Goal: Obtain resource: Obtain resource

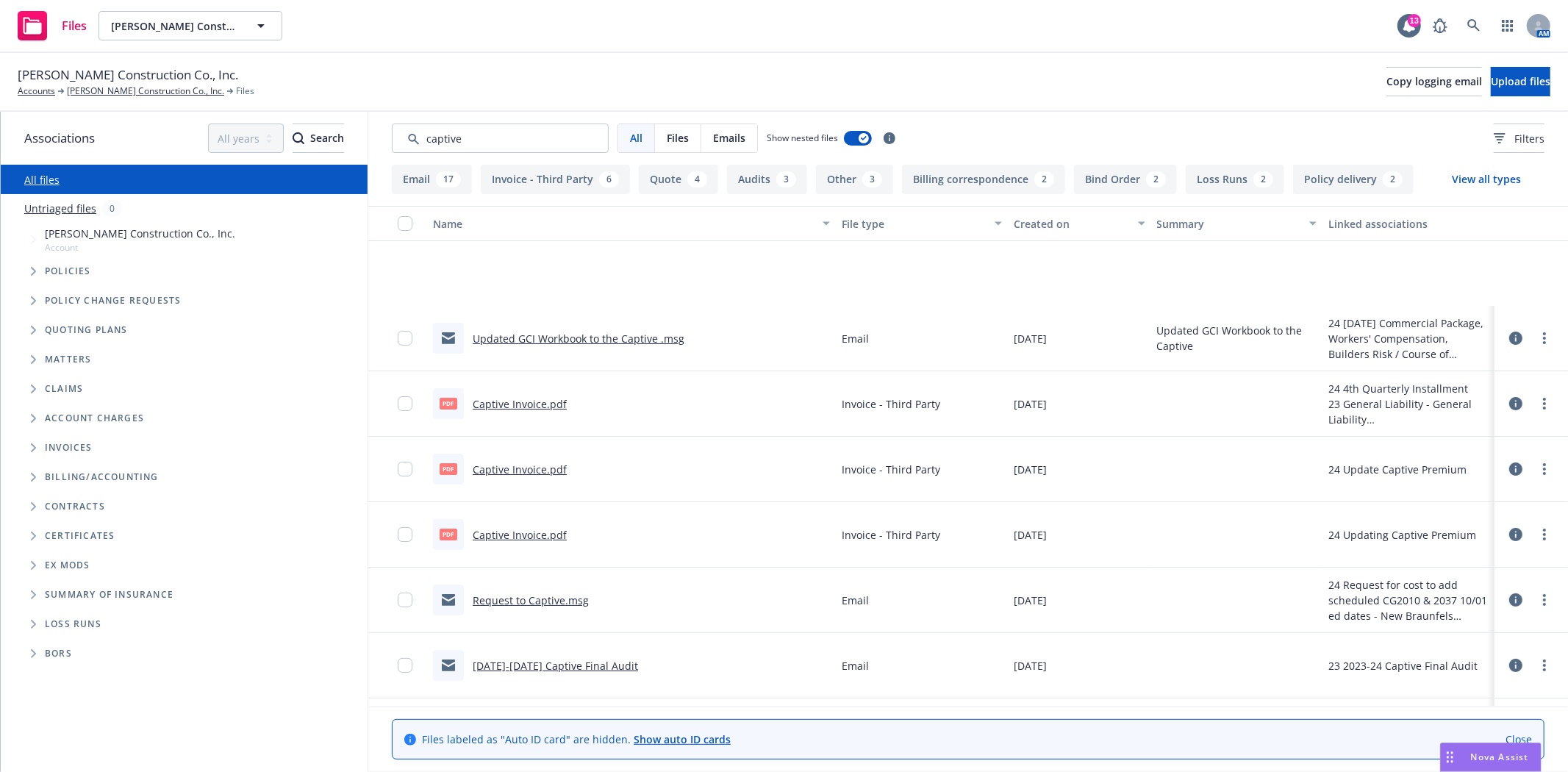
scroll to position [163, 0]
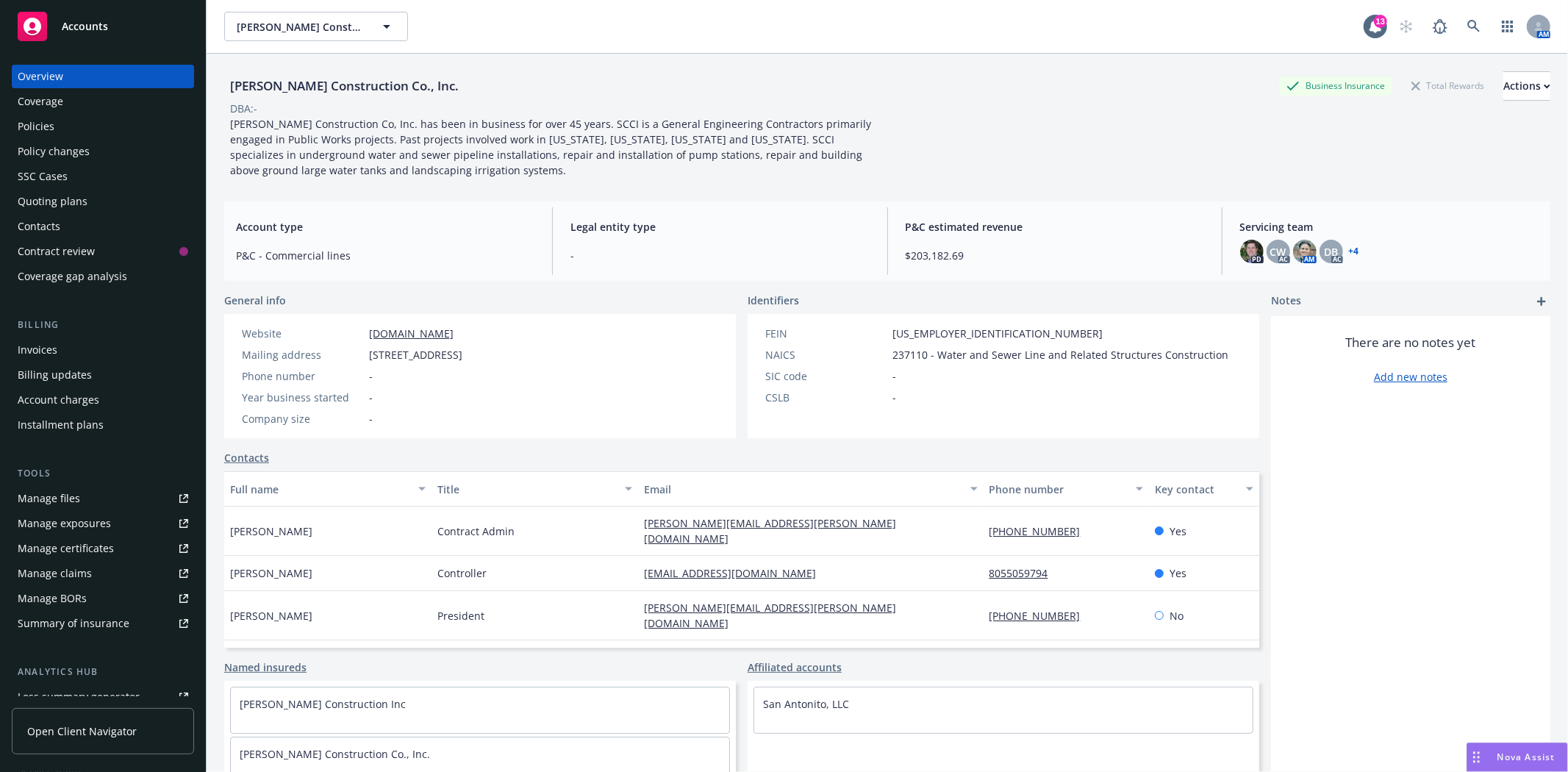
click at [103, 23] on span "Accounts" at bounding box center [85, 26] width 47 height 12
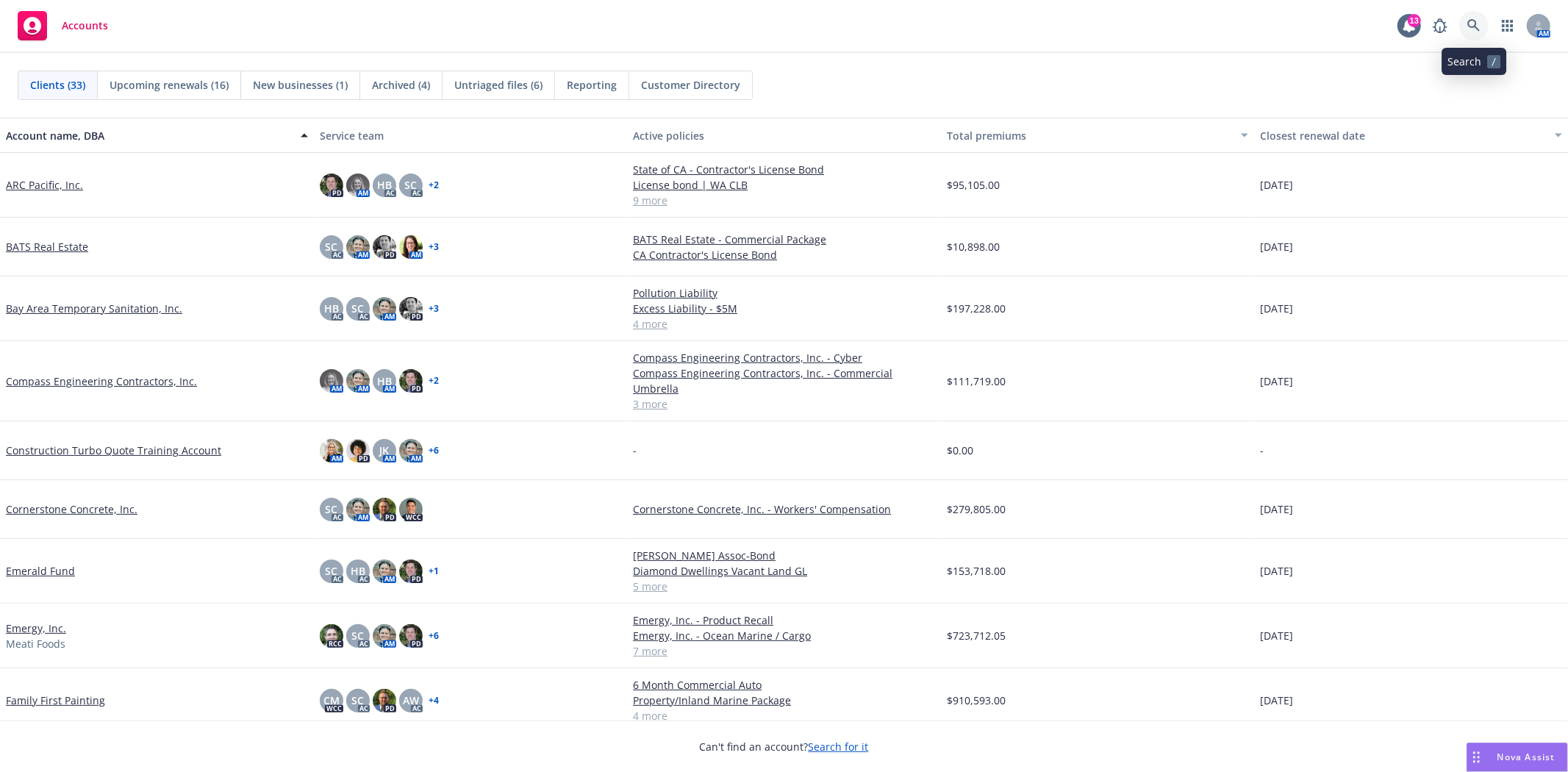
click at [1469, 27] on icon at bounding box center [1474, 26] width 14 height 14
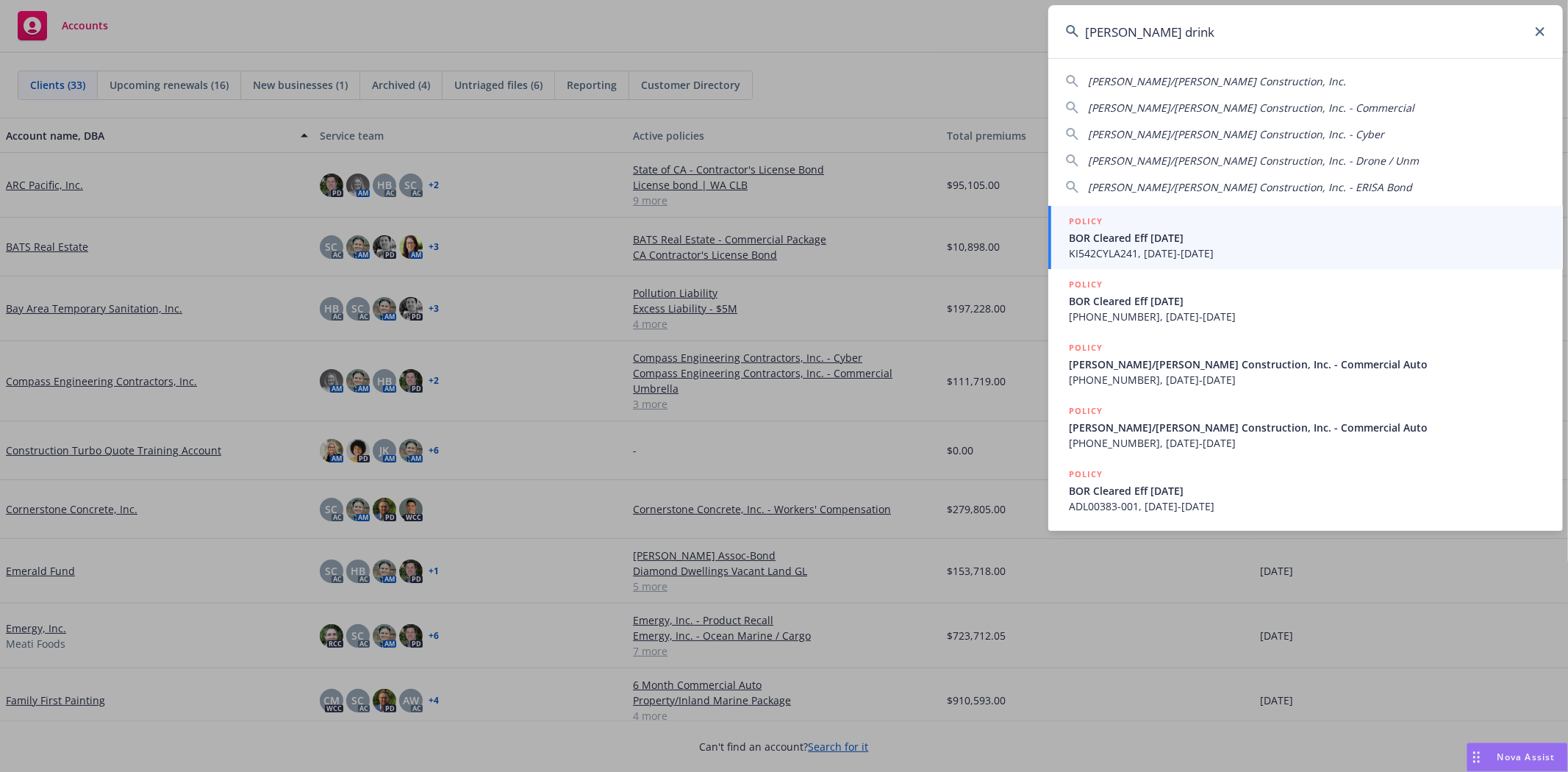
click at [1216, 77] on span "[PERSON_NAME]/[PERSON_NAME] Construction, Inc." at bounding box center [1217, 81] width 258 height 14
type input "[PERSON_NAME]/[PERSON_NAME] Construction, Inc."
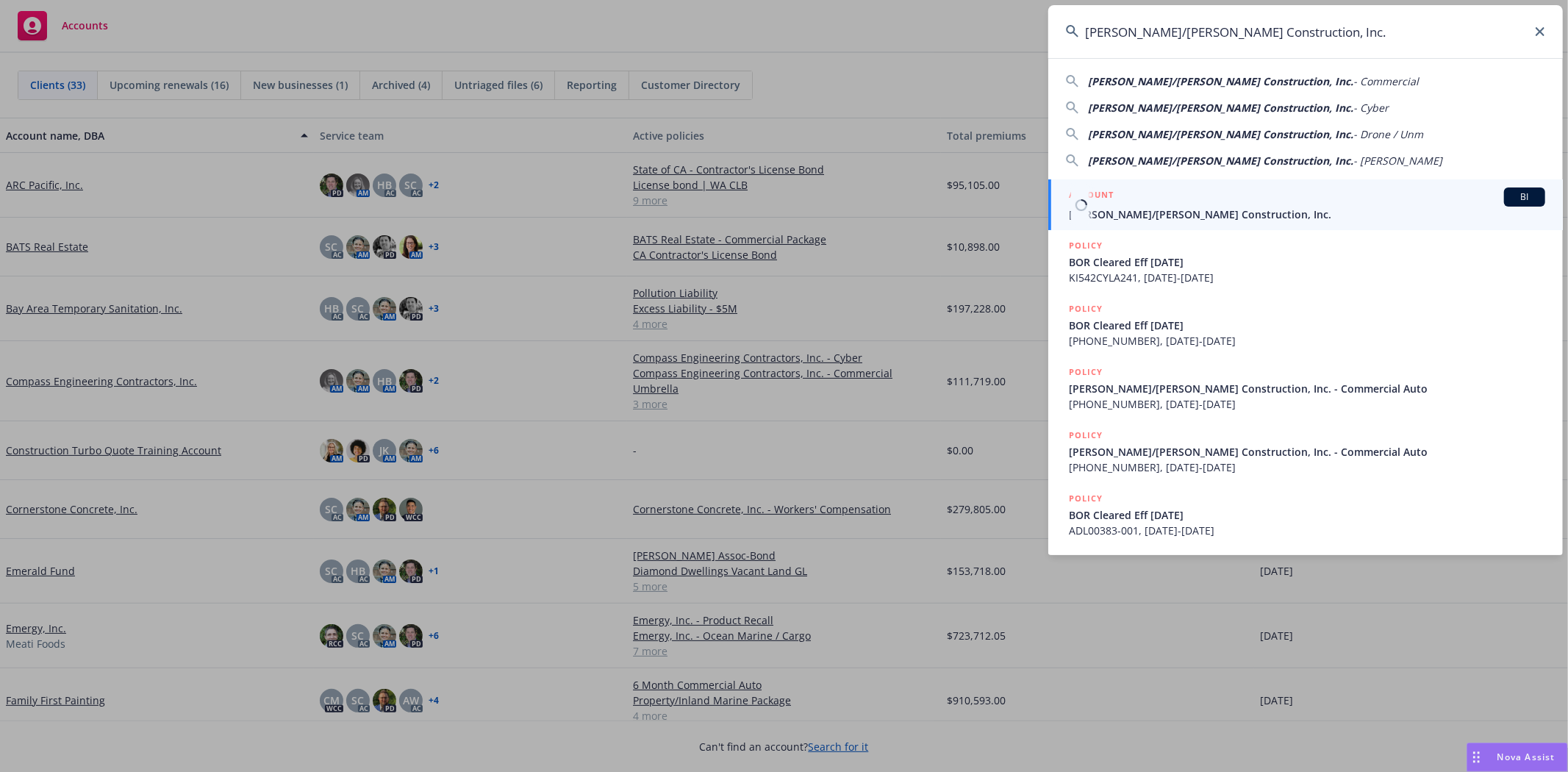
click at [1154, 214] on span "[PERSON_NAME]/[PERSON_NAME] Construction, Inc." at bounding box center [1307, 214] width 476 height 15
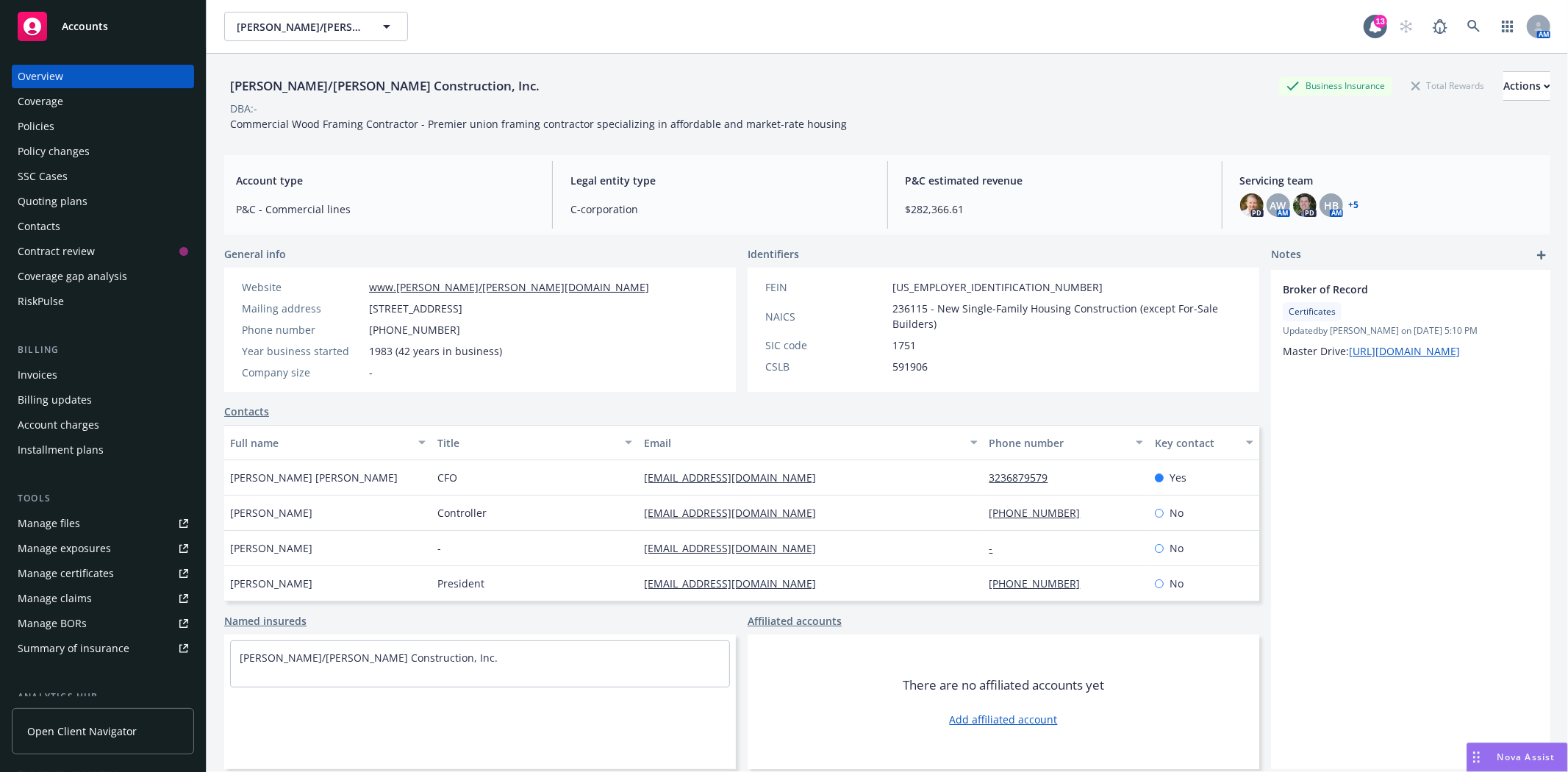
click at [89, 127] on div "Policies" at bounding box center [103, 127] width 171 height 24
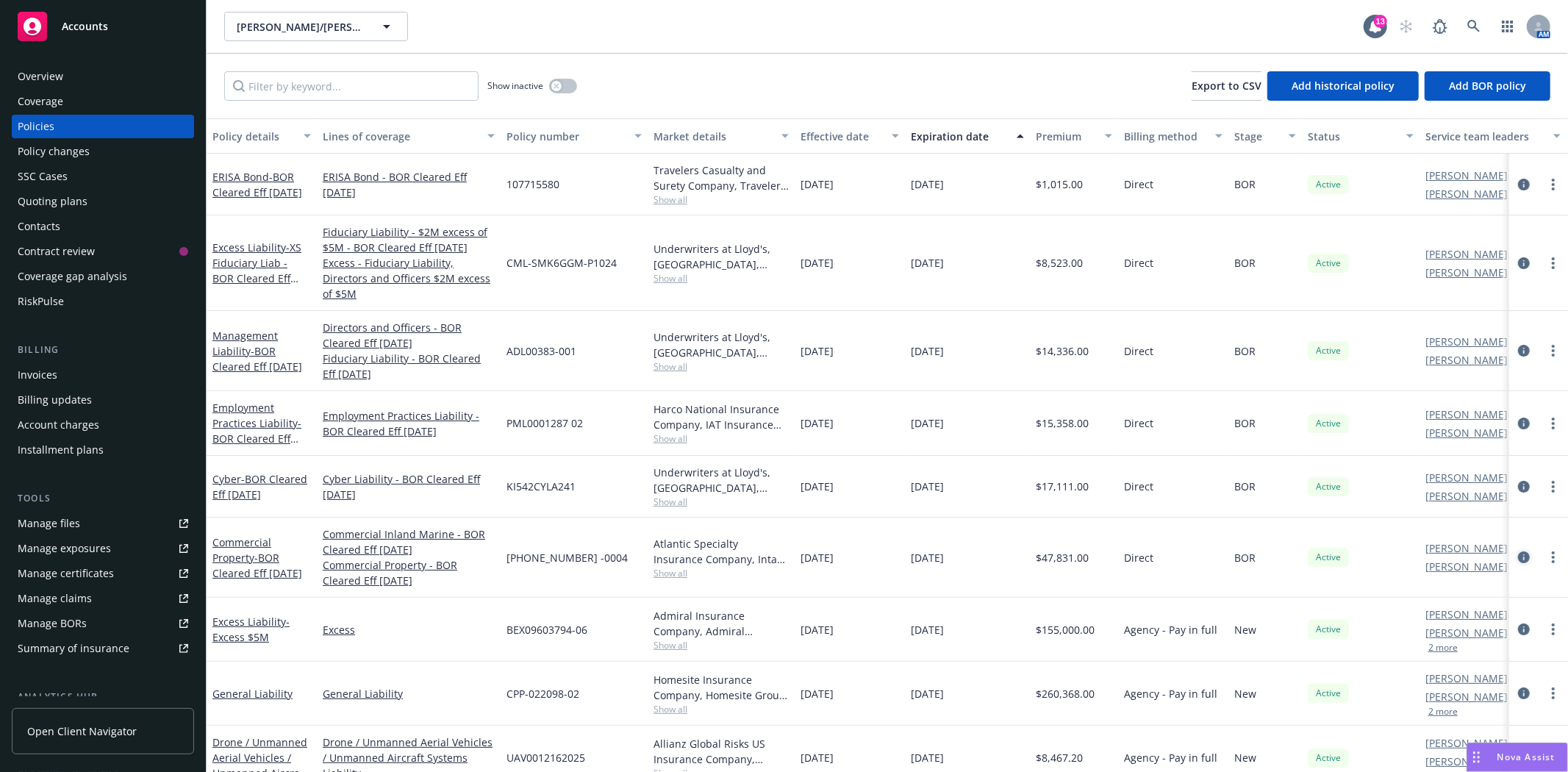
click at [1518, 551] on icon "circleInformation" at bounding box center [1524, 557] width 12 height 12
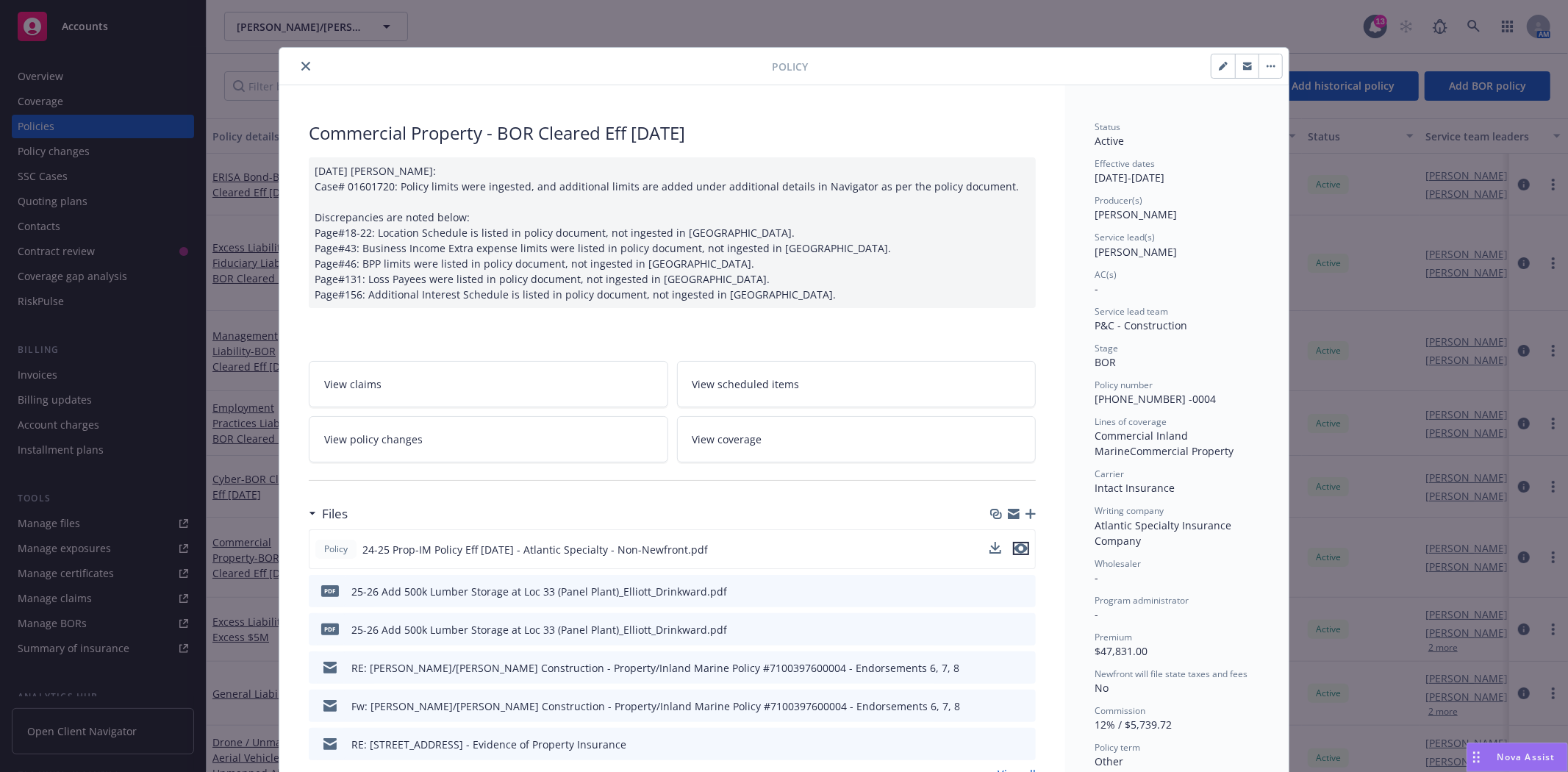
click at [1014, 546] on icon "preview file" at bounding box center [1021, 549] width 14 height 10
click at [301, 67] on icon "close" at bounding box center [306, 66] width 8 height 8
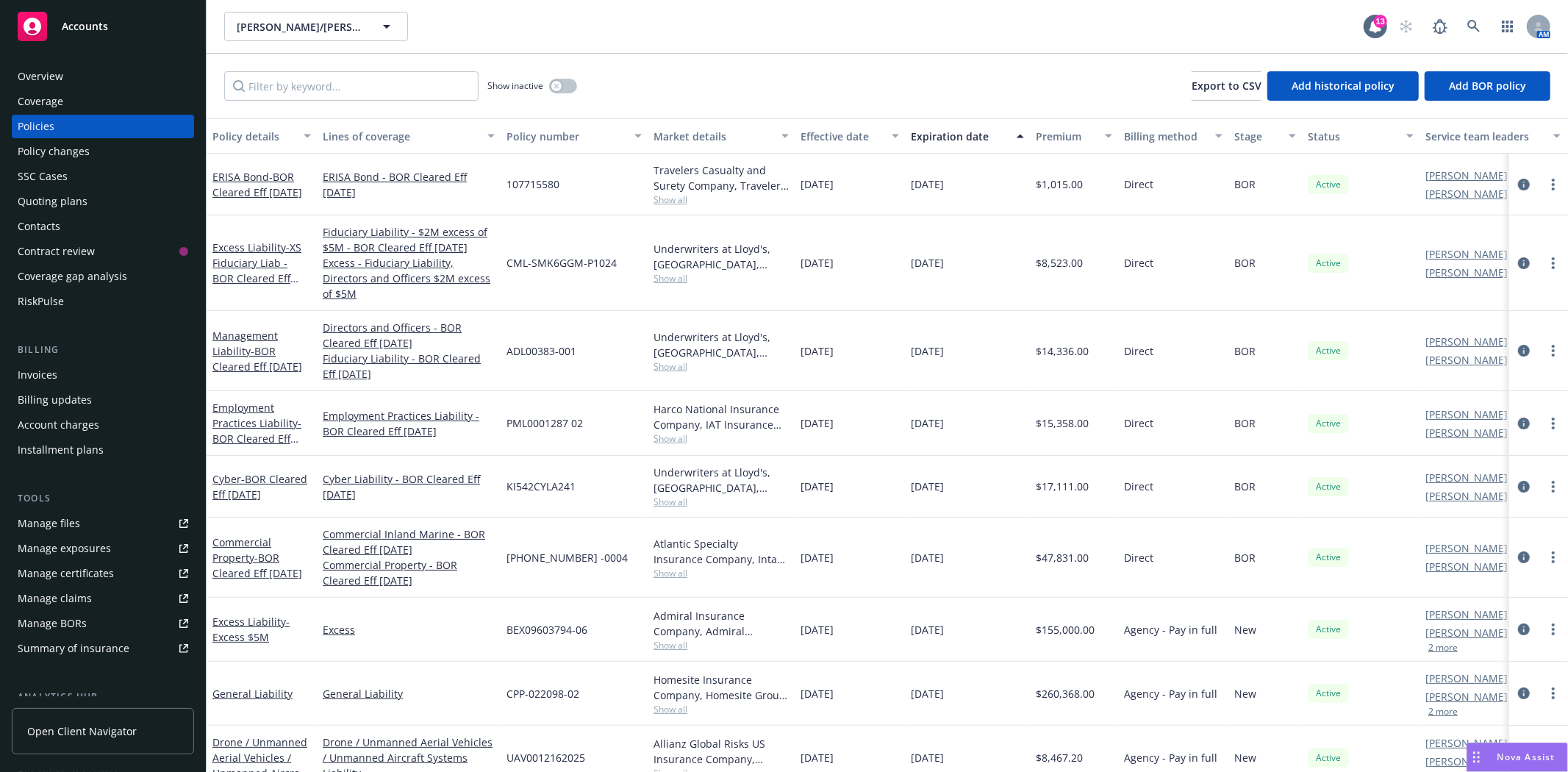
click at [72, 522] on div "Manage files" at bounding box center [49, 524] width 63 height 24
click at [140, 23] on div "Accounts" at bounding box center [103, 26] width 171 height 30
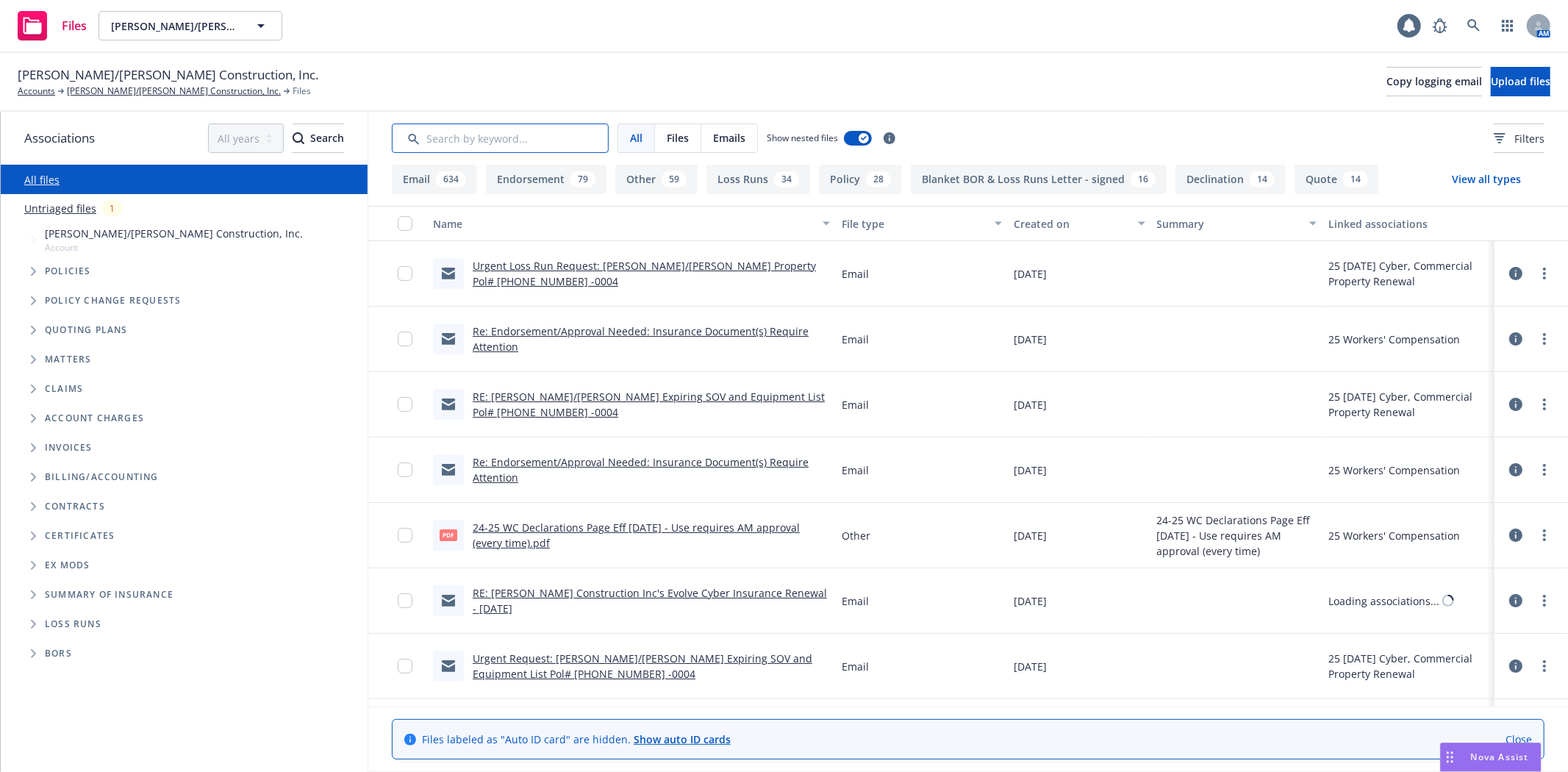
click at [445, 144] on input "Search by keyword..." at bounding box center [499, 138] width 216 height 30
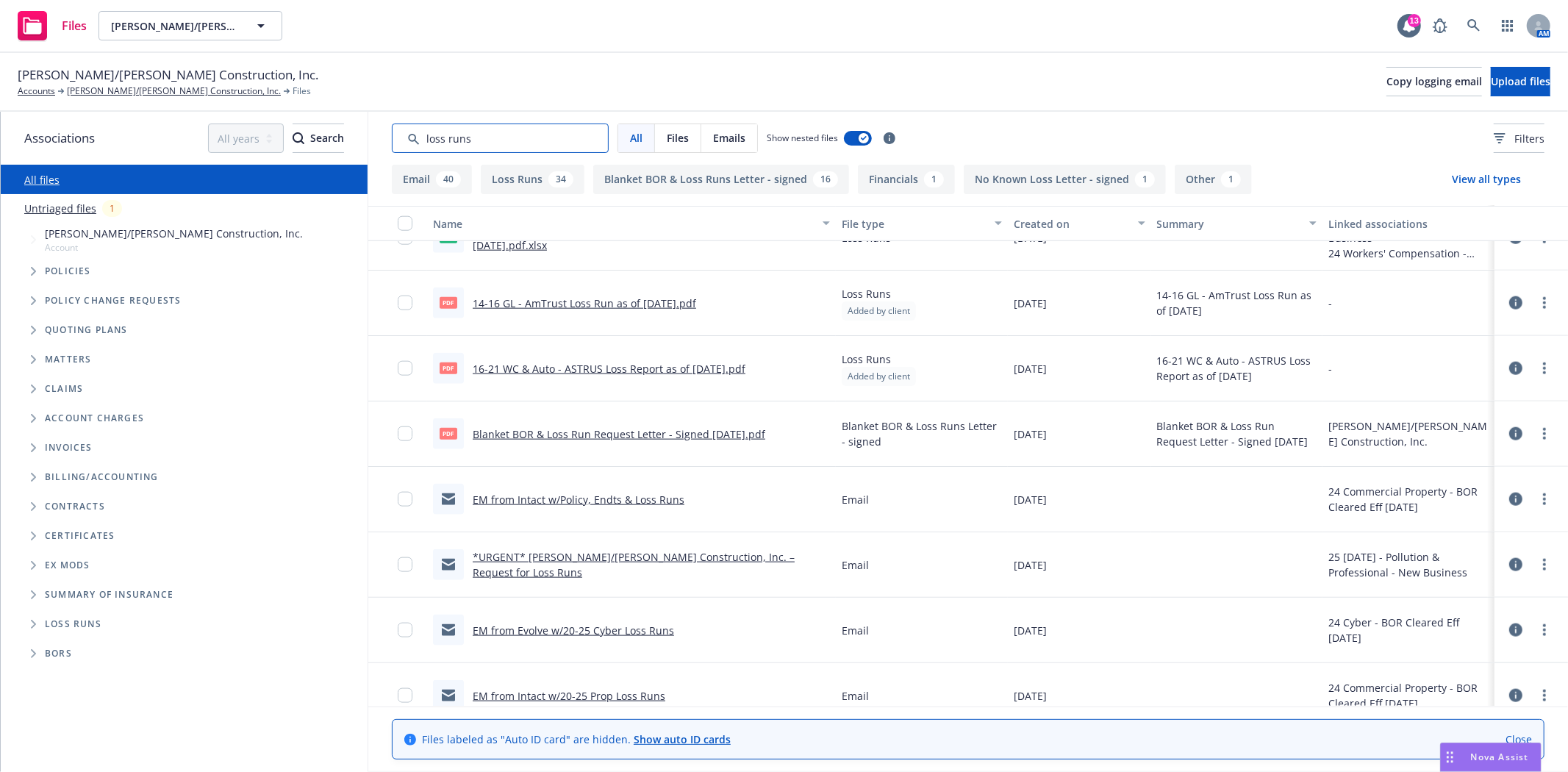
scroll to position [1471, 0]
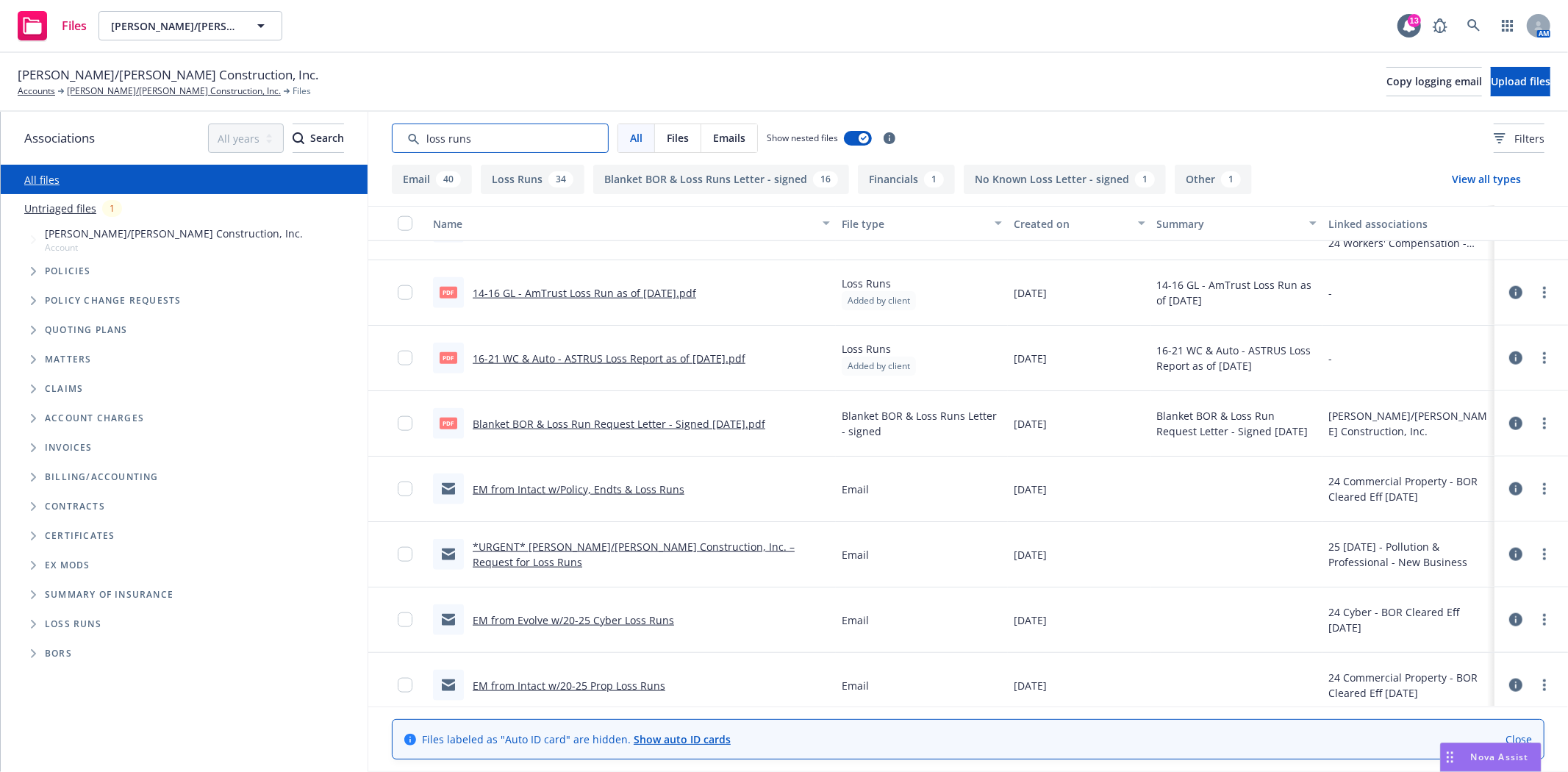
type input "loss runs"
click at [588, 424] on link "Blanket BOR & Loss Run Request Letter - Signed 05-05-2025.pdf" at bounding box center [619, 424] width 293 height 14
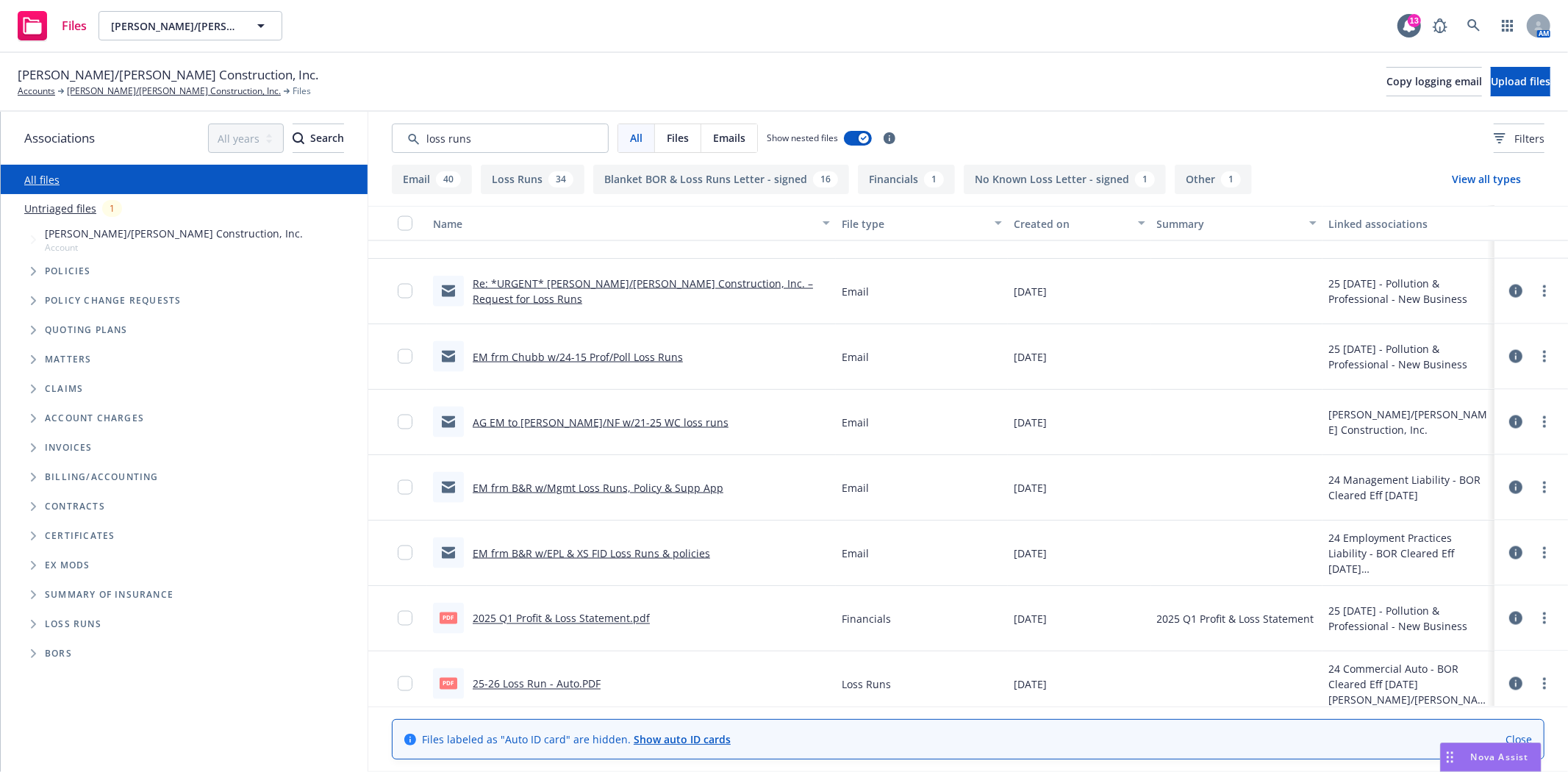
scroll to position [1960, 0]
